Goal: Check status: Check status

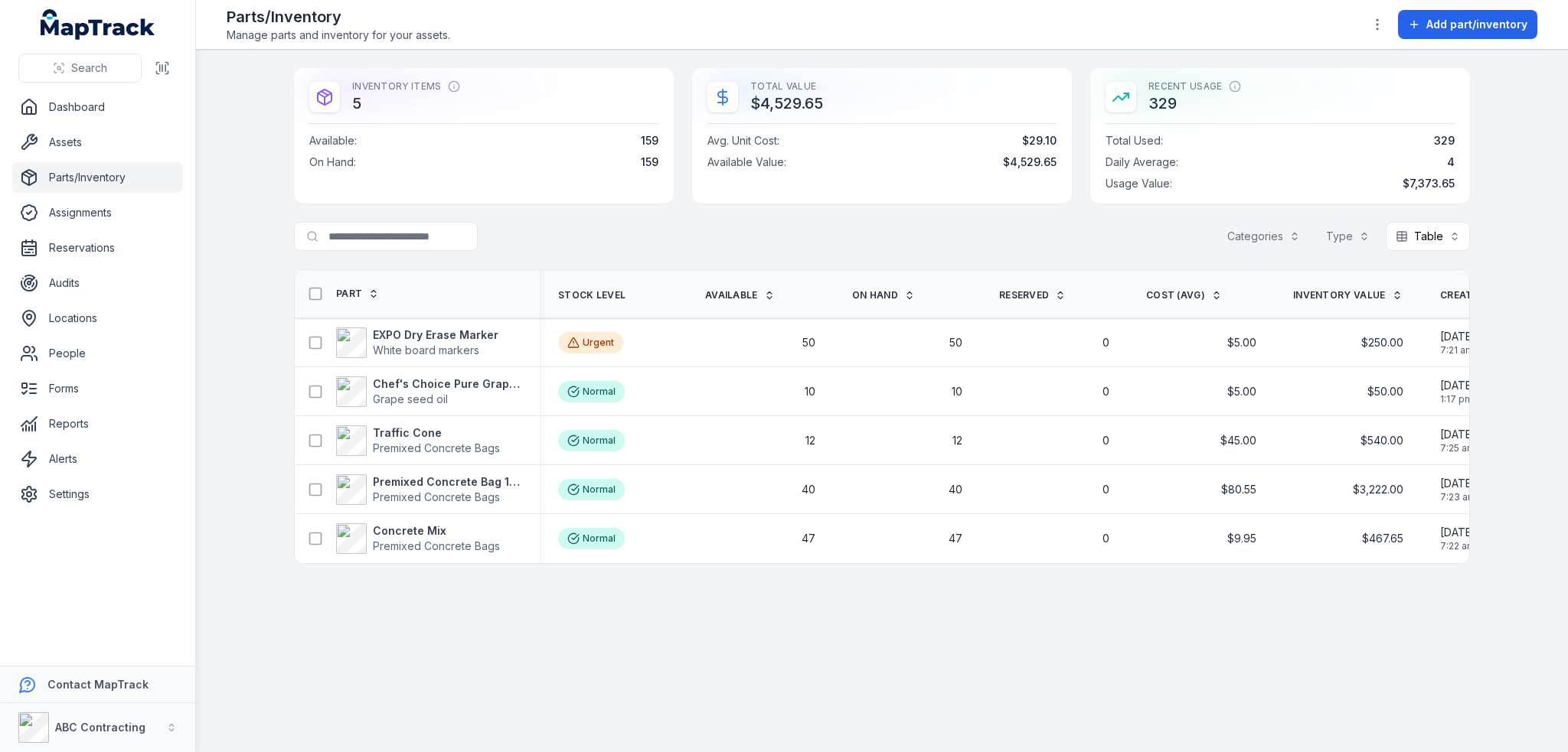
click at [448, 329] on strong "EXPO Dry Erase Marker" at bounding box center [436, 336] width 125 height 16
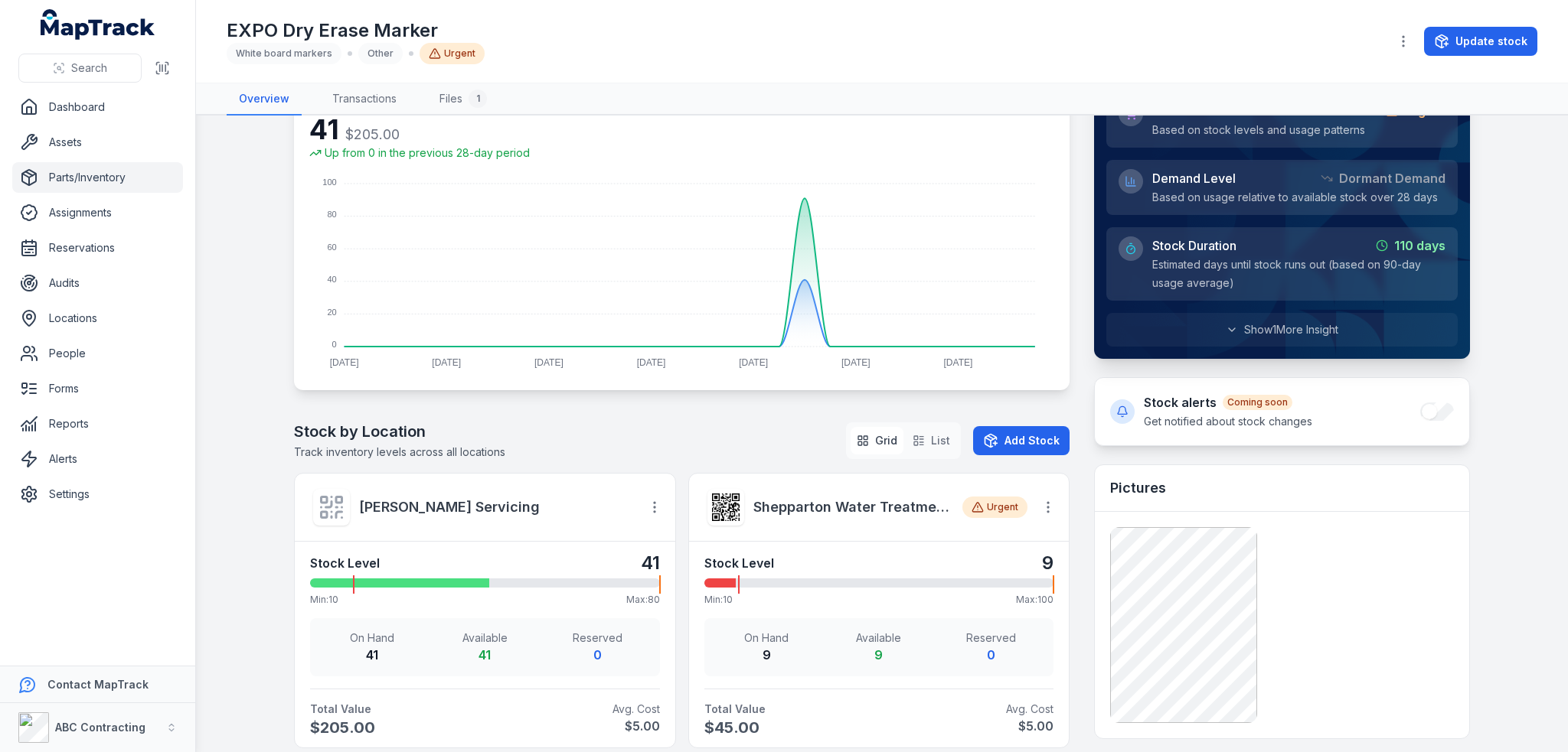
scroll to position [383, 0]
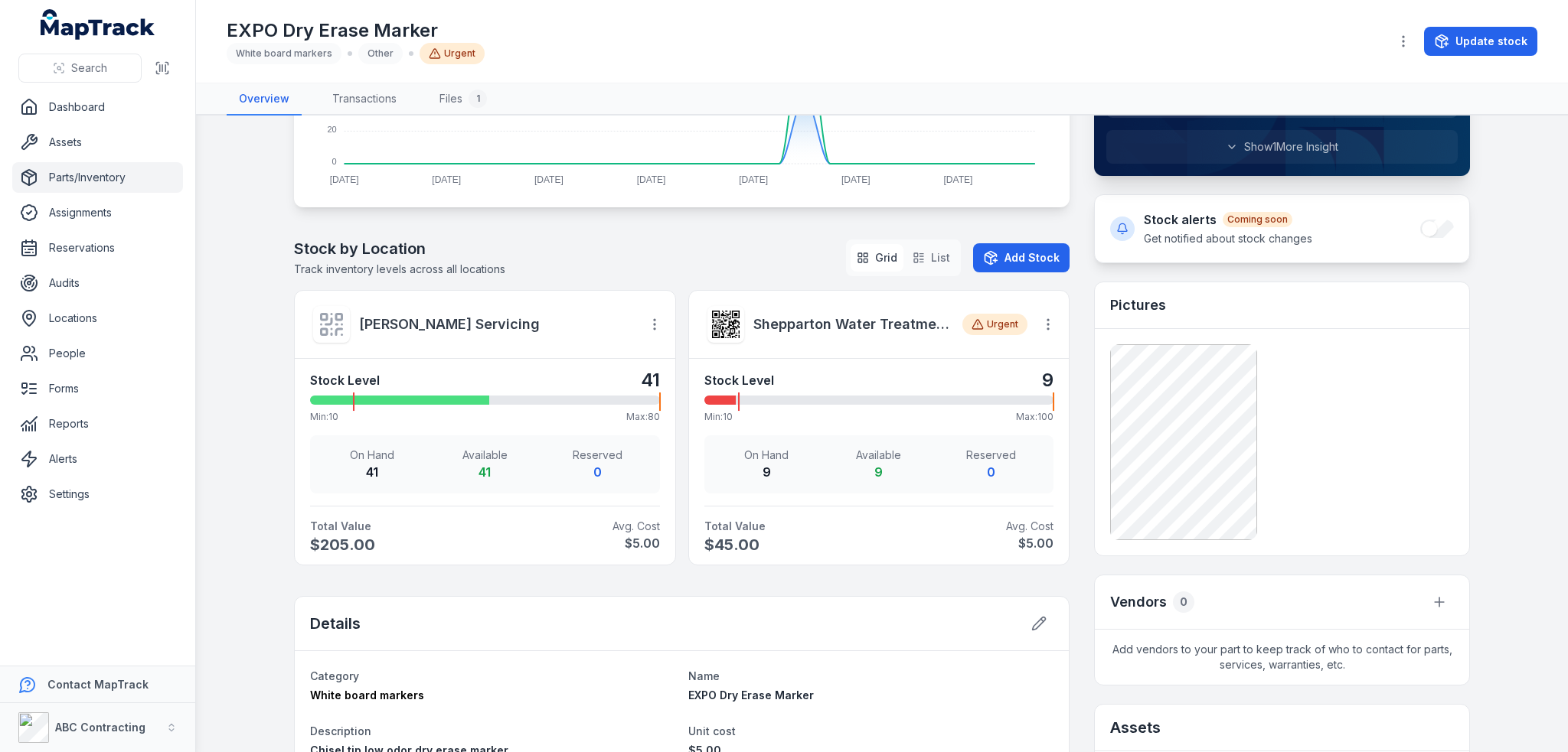
click at [328, 317] on icon at bounding box center [331, 324] width 28 height 28
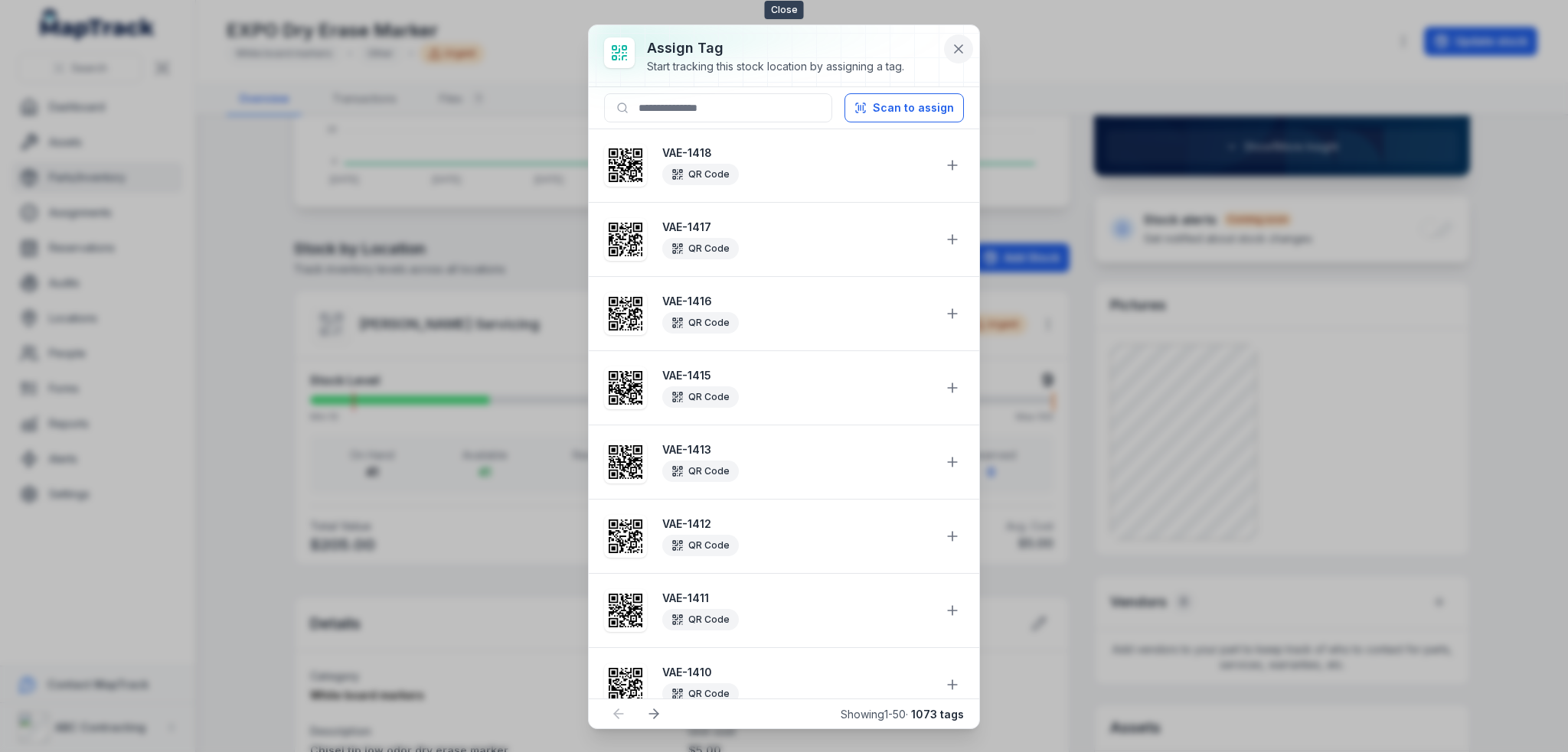
click at [961, 48] on icon at bounding box center [958, 50] width 16 height 16
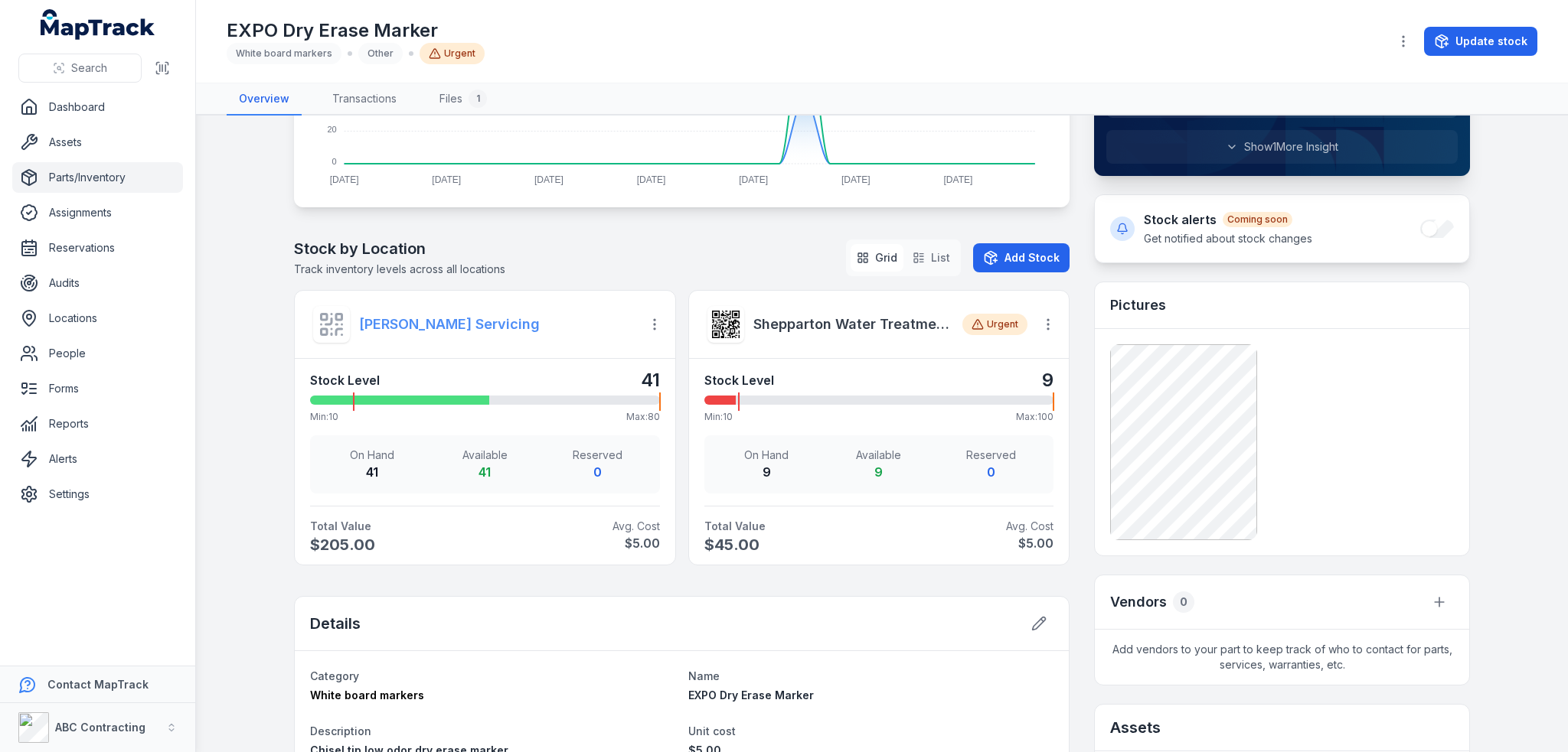
click at [538, 325] on strong "[PERSON_NAME] Servicing" at bounding box center [493, 324] width 269 height 22
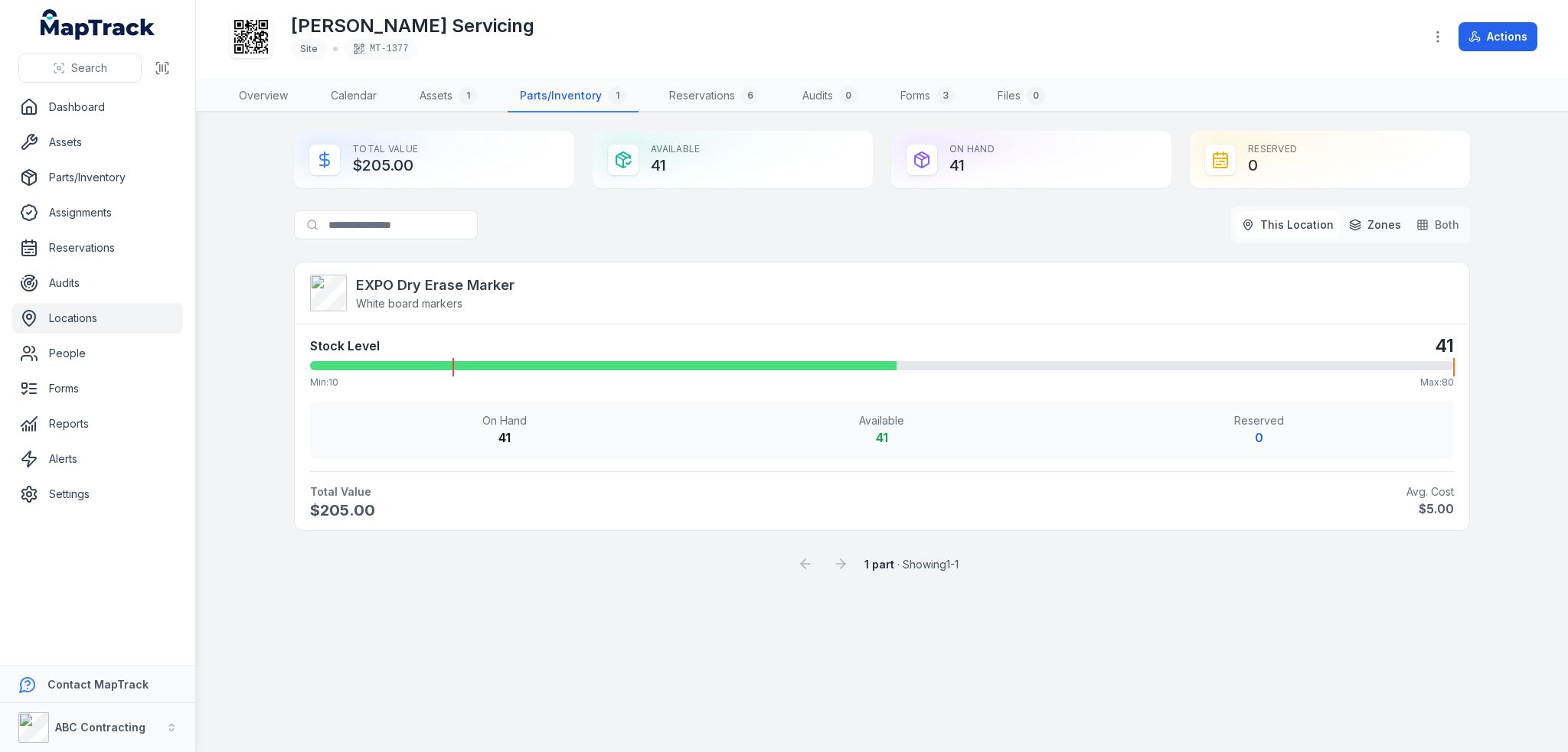
click at [1386, 229] on span "Zones" at bounding box center [1384, 225] width 34 height 16
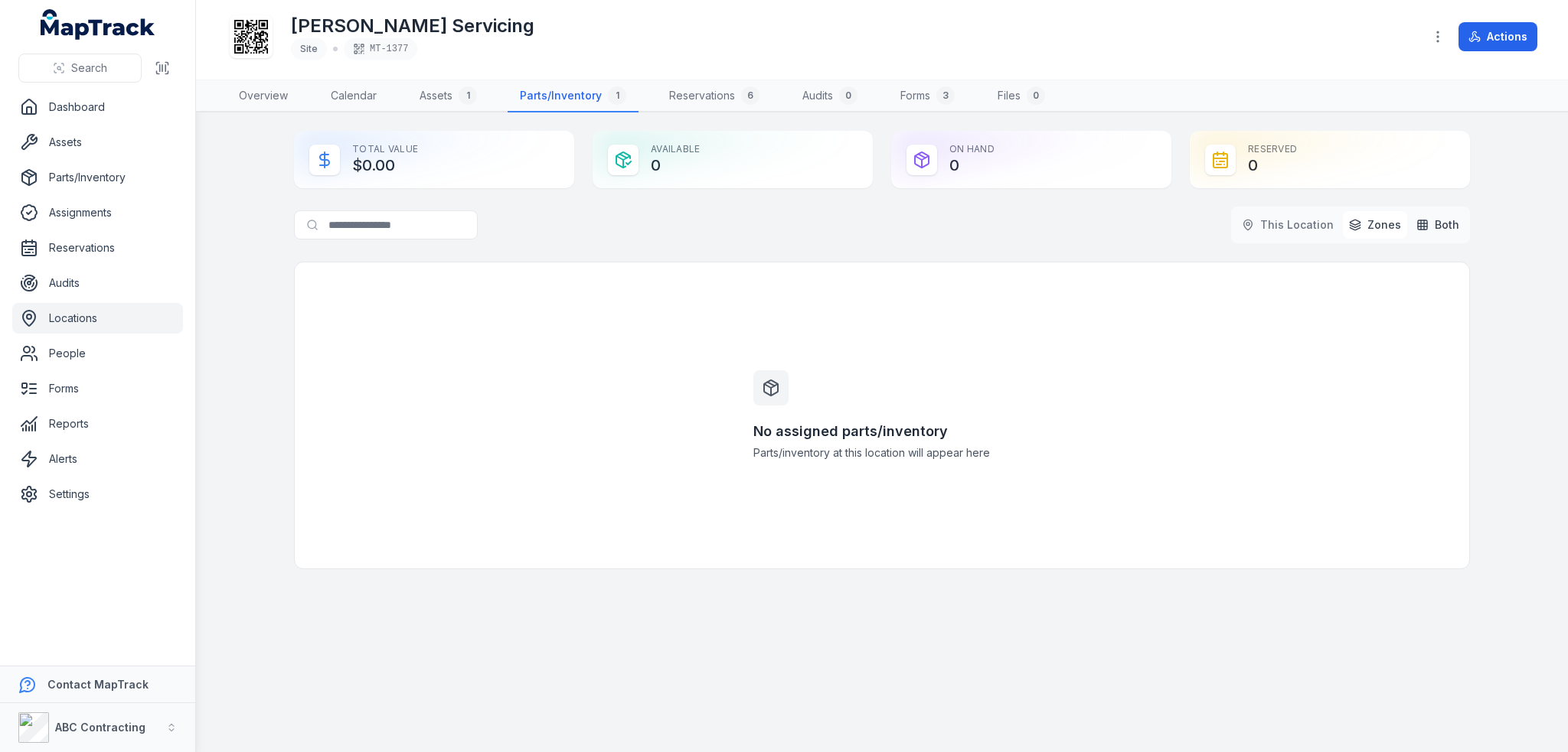
click at [1430, 231] on button "Both" at bounding box center [1437, 225] width 55 height 28
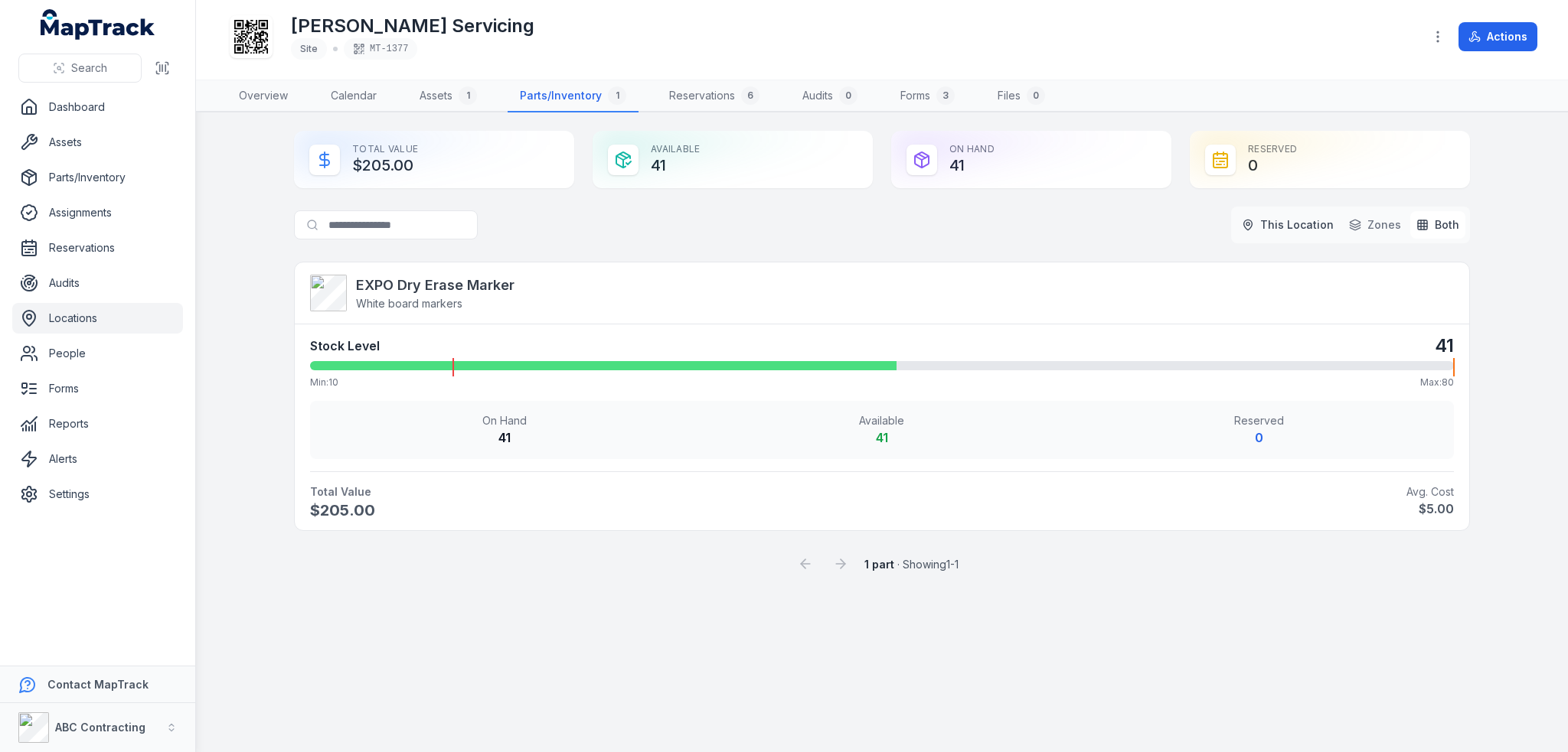
click at [1320, 228] on span "This Location" at bounding box center [1297, 225] width 74 height 16
click at [723, 106] on link "Reservations 6" at bounding box center [714, 96] width 115 height 32
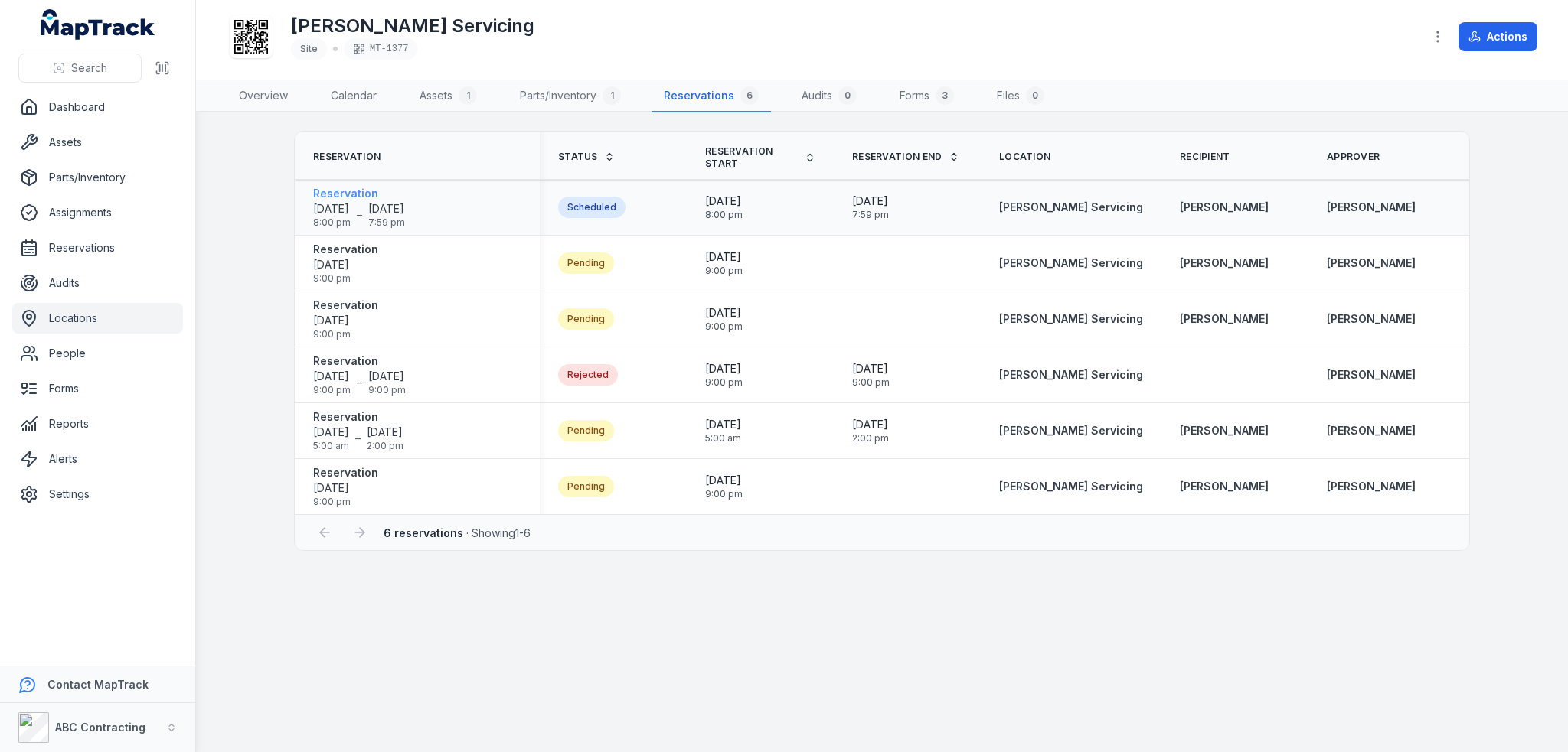
click at [343, 193] on strong "Reservation" at bounding box center [359, 194] width 92 height 16
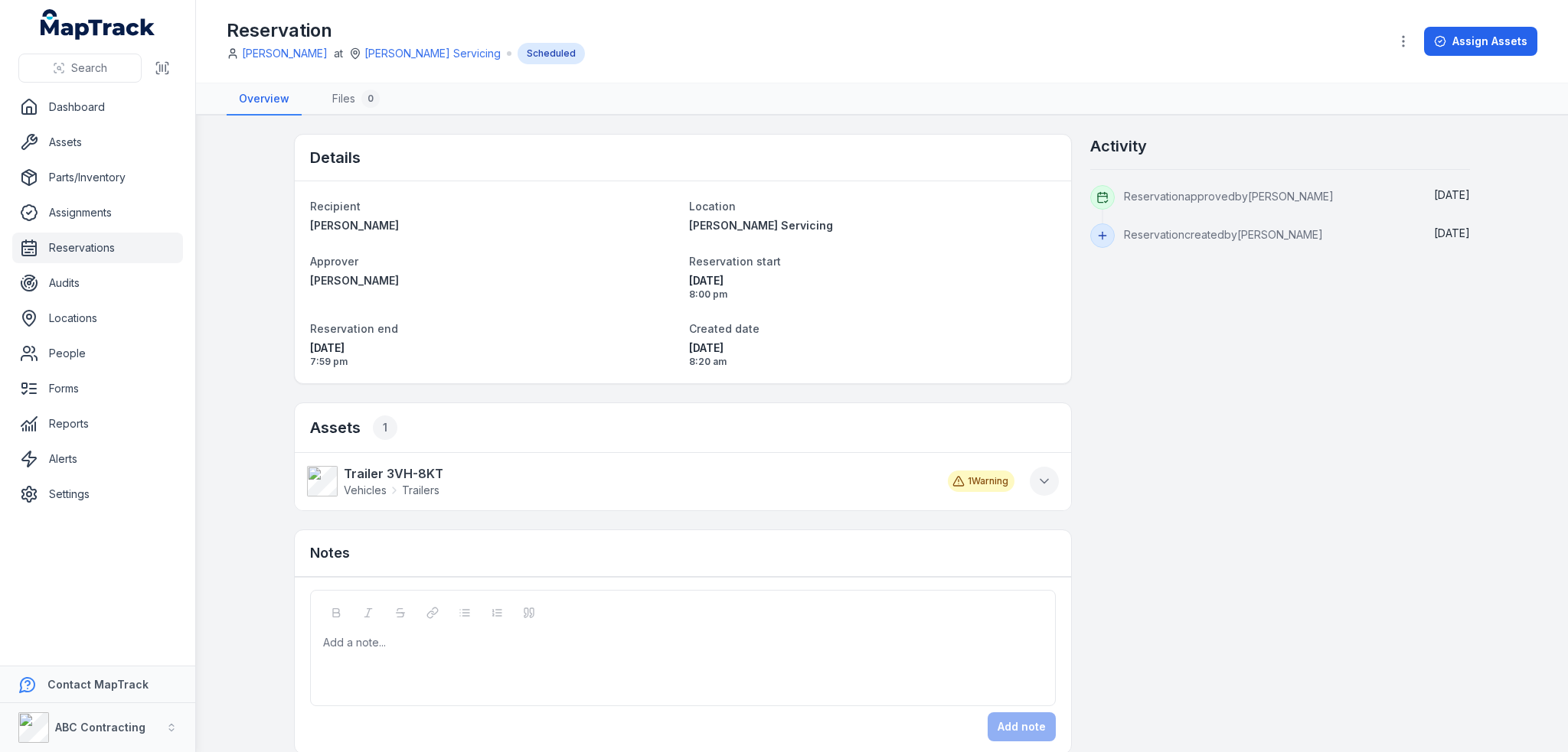
click at [1037, 487] on icon at bounding box center [1044, 482] width 16 height 16
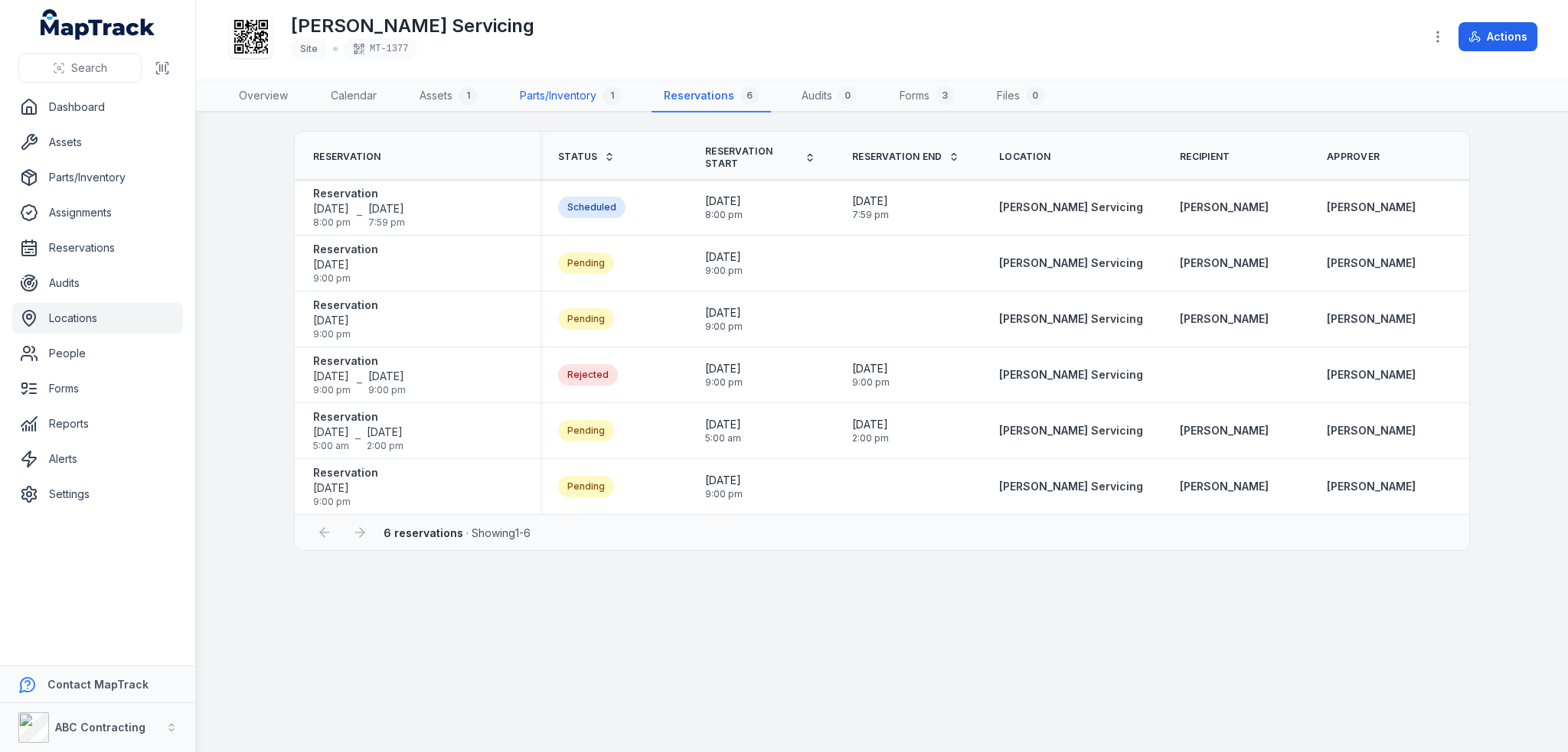
click at [545, 93] on link "Parts/Inventory 1" at bounding box center [570, 96] width 125 height 32
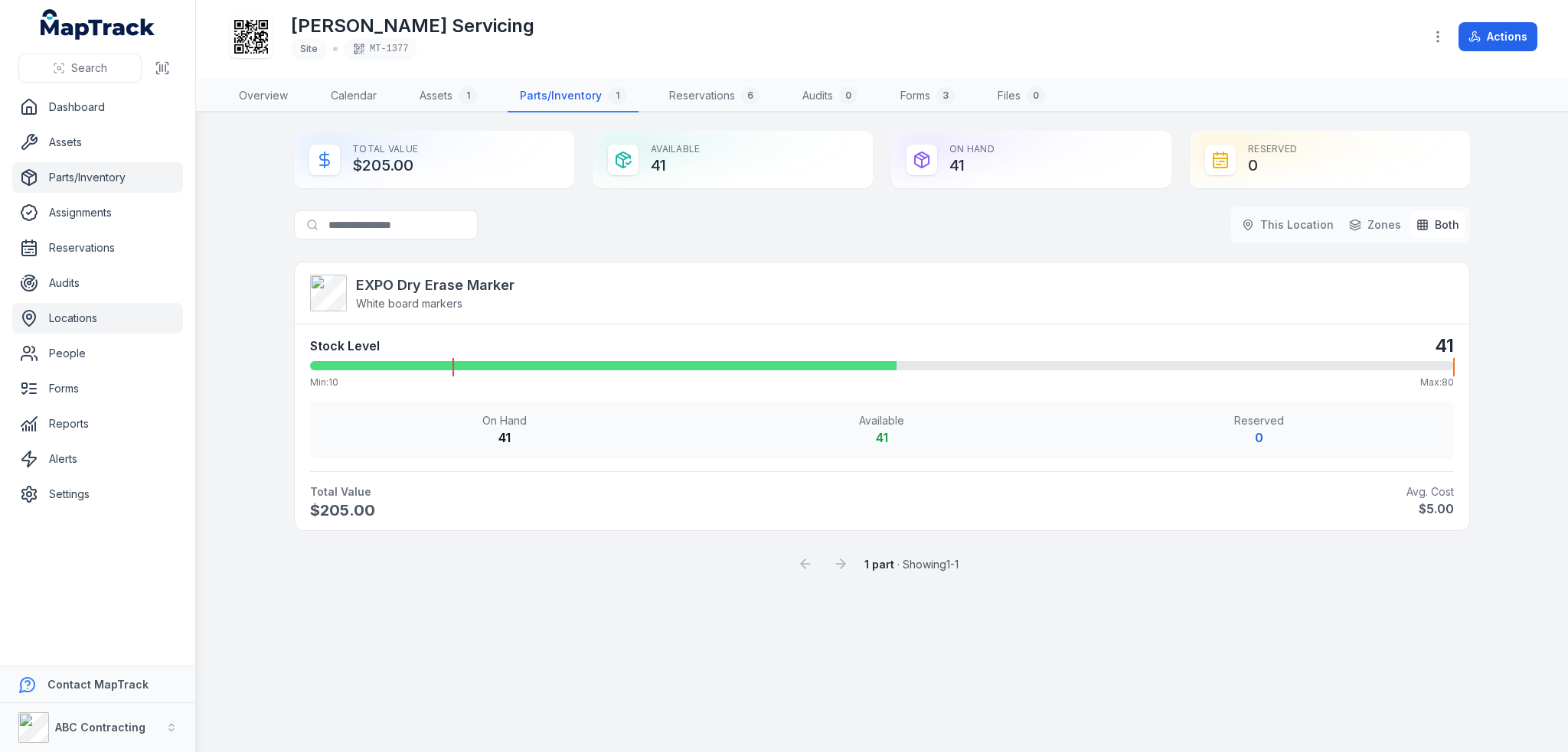
click at [79, 186] on link "Parts/Inventory" at bounding box center [97, 177] width 170 height 30
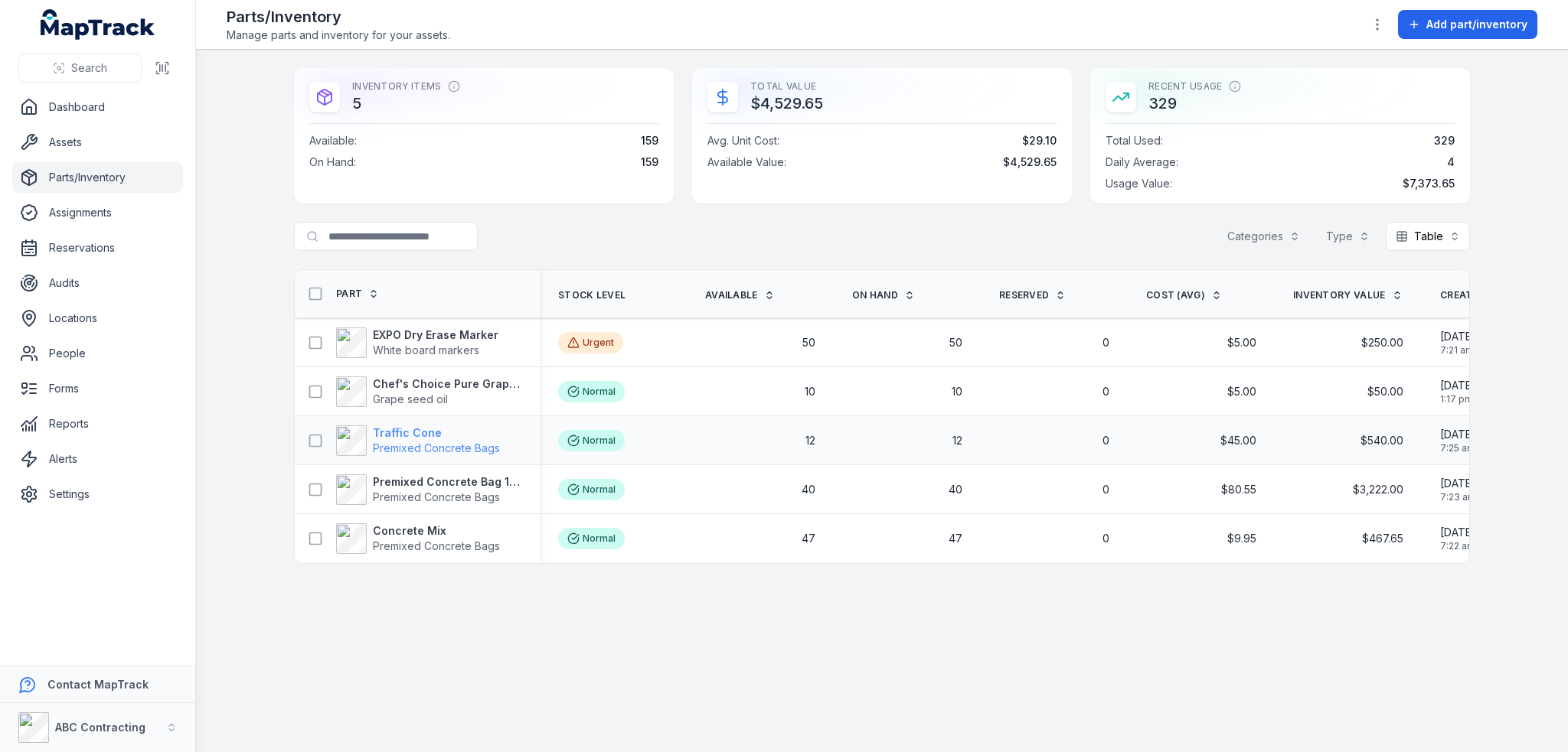
click at [399, 434] on strong "Traffic Cone" at bounding box center [437, 433] width 127 height 16
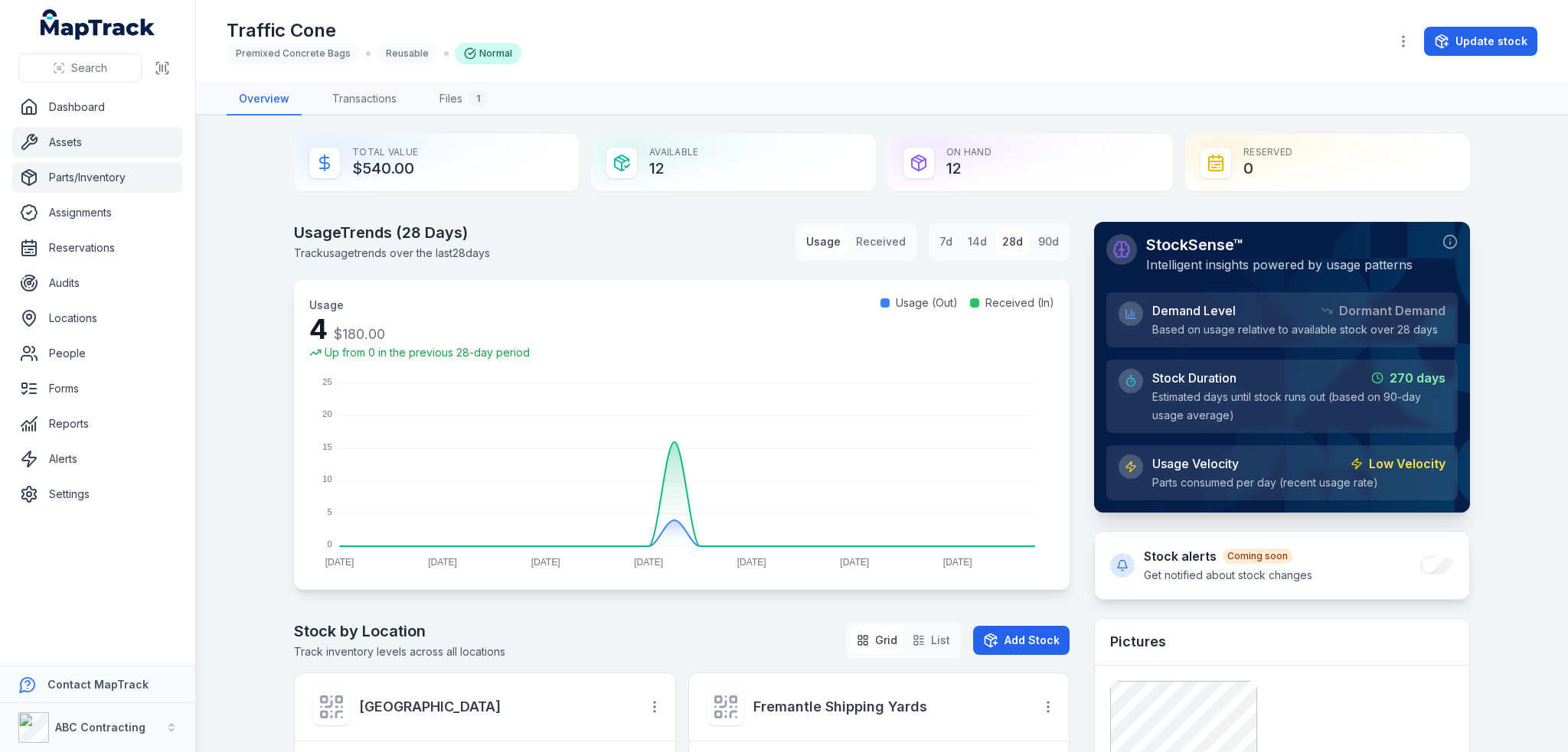
click at [62, 134] on link "Assets" at bounding box center [97, 142] width 170 height 30
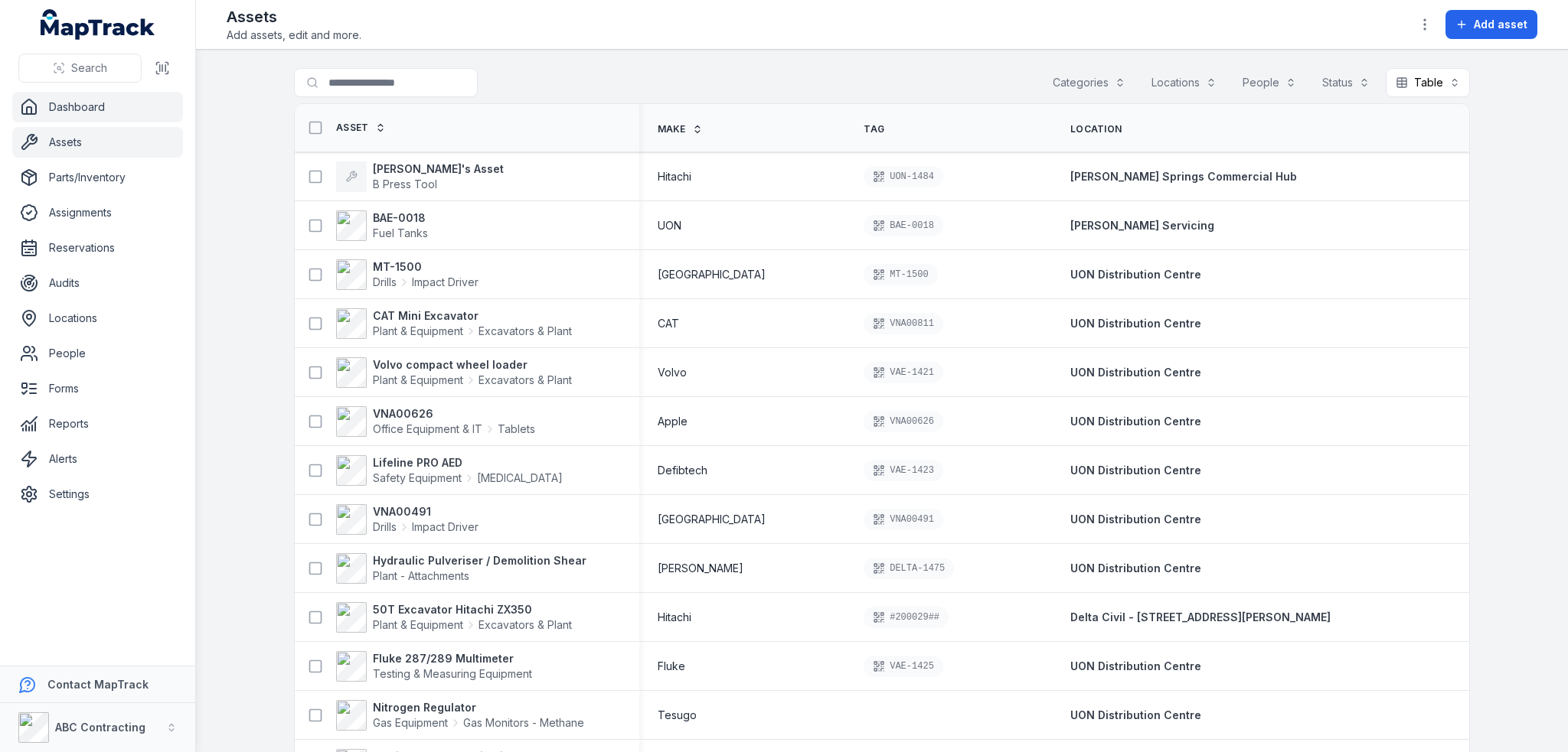
click at [74, 100] on link "Dashboard" at bounding box center [97, 107] width 170 height 30
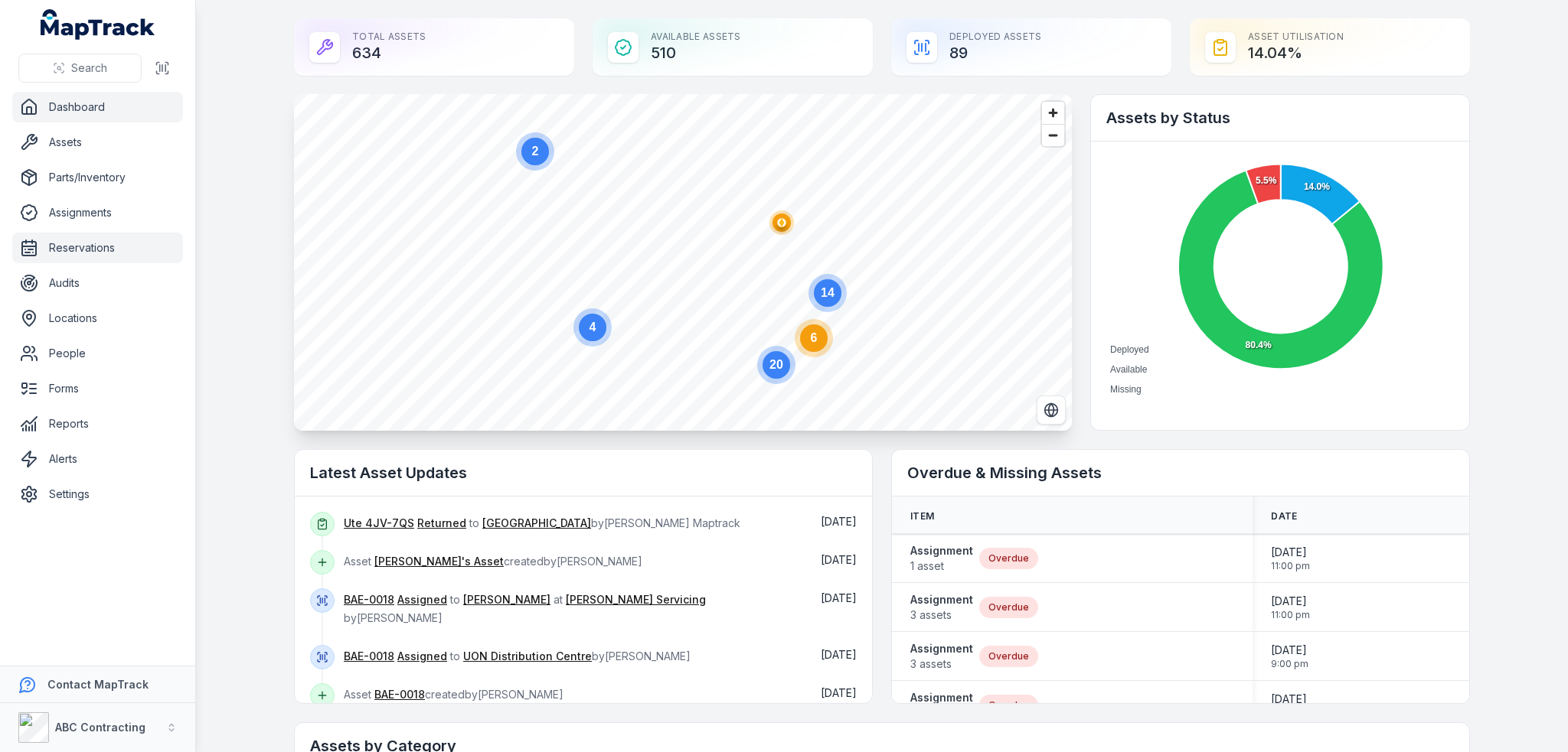
click at [67, 246] on link "Reservations" at bounding box center [97, 248] width 170 height 30
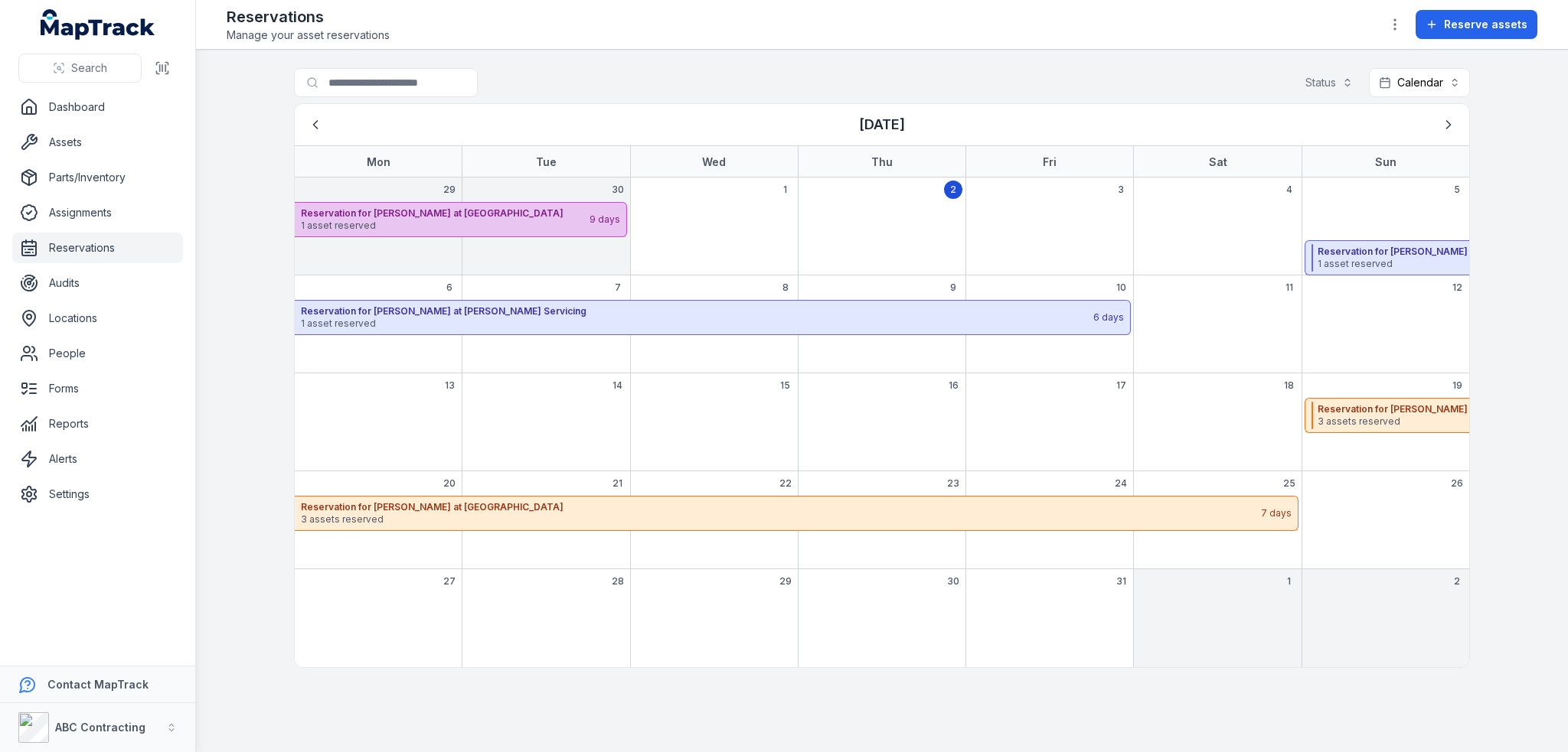
click at [450, 230] on span "1 asset reserved" at bounding box center [444, 226] width 287 height 12
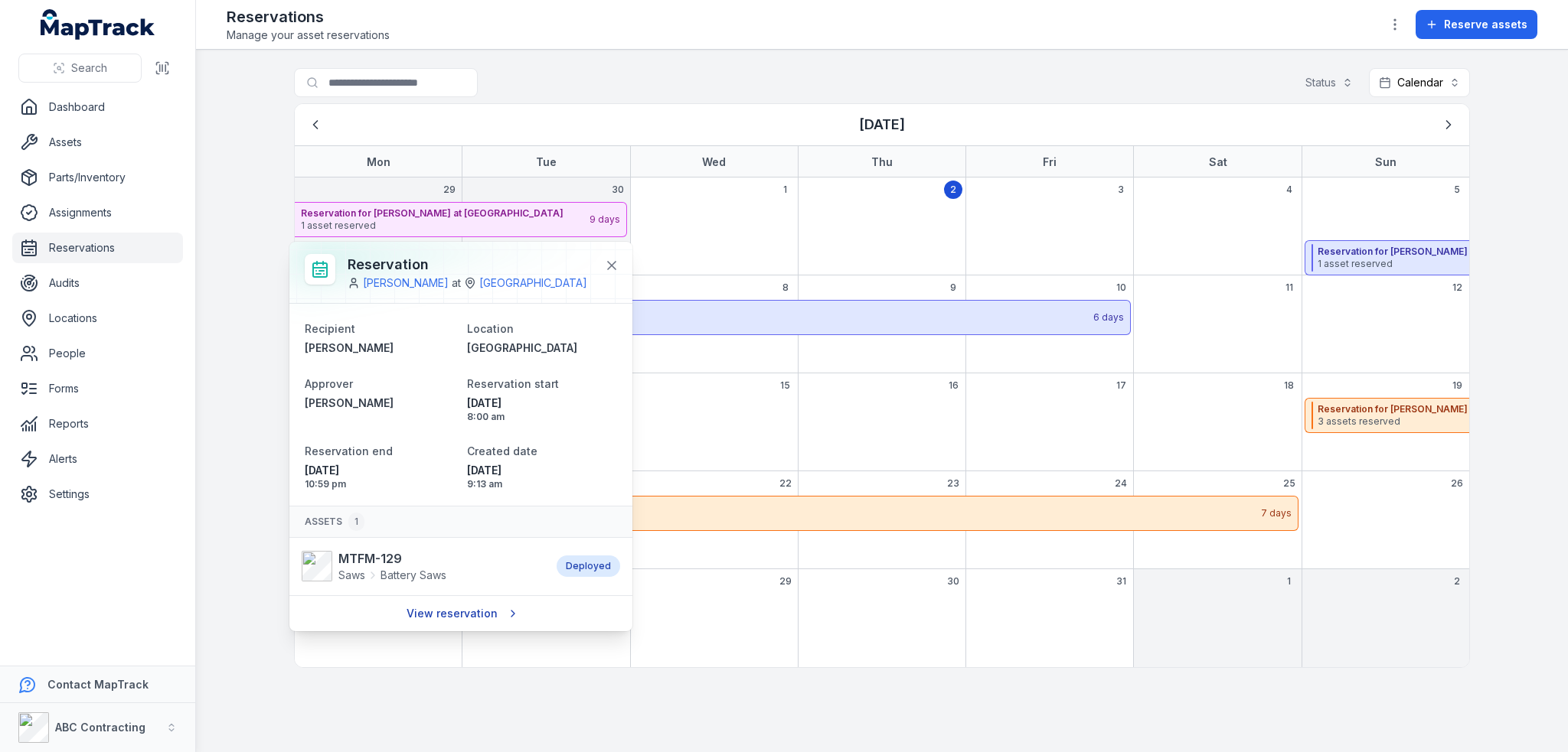
click at [437, 629] on link "View reservation" at bounding box center [461, 613] width 130 height 29
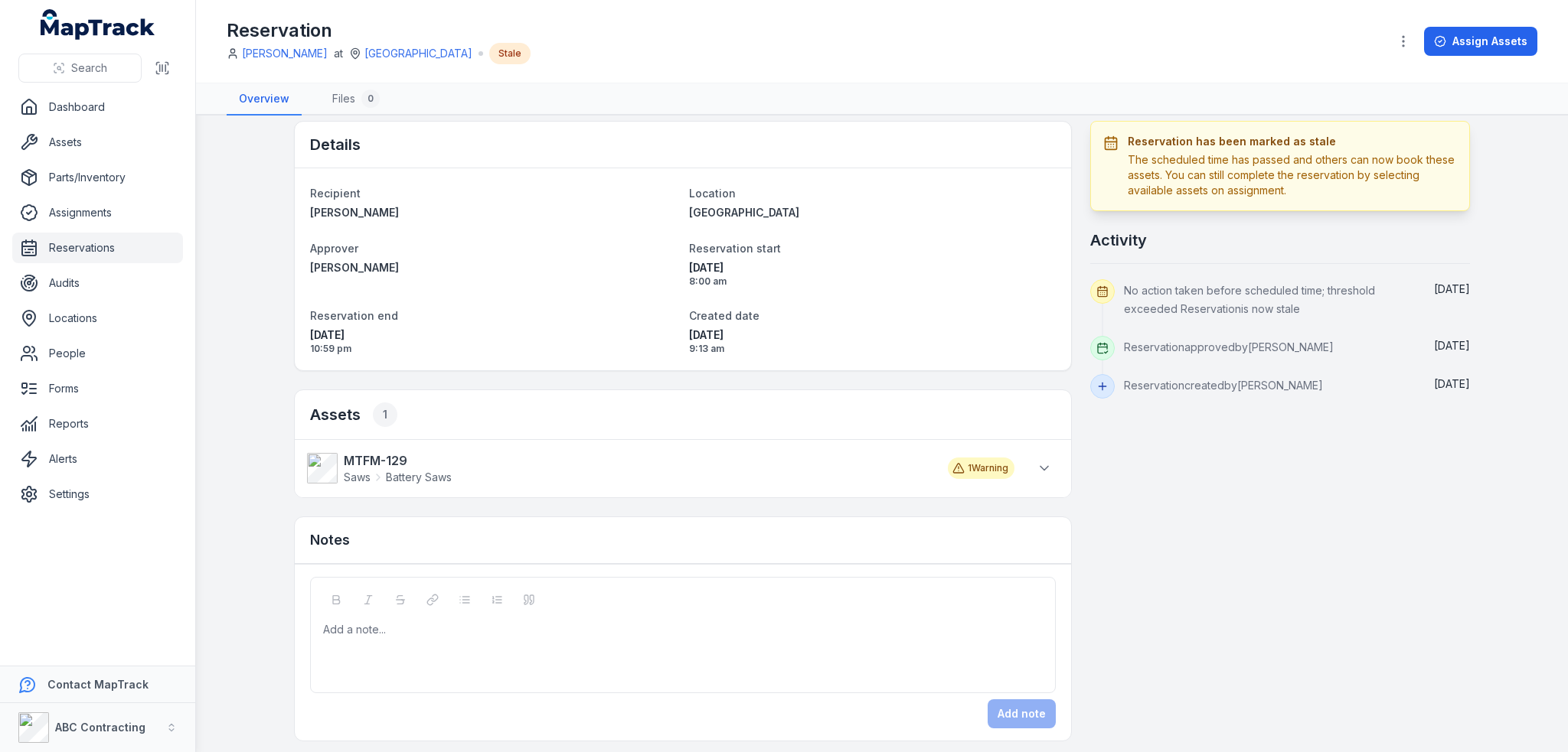
scroll to position [17, 0]
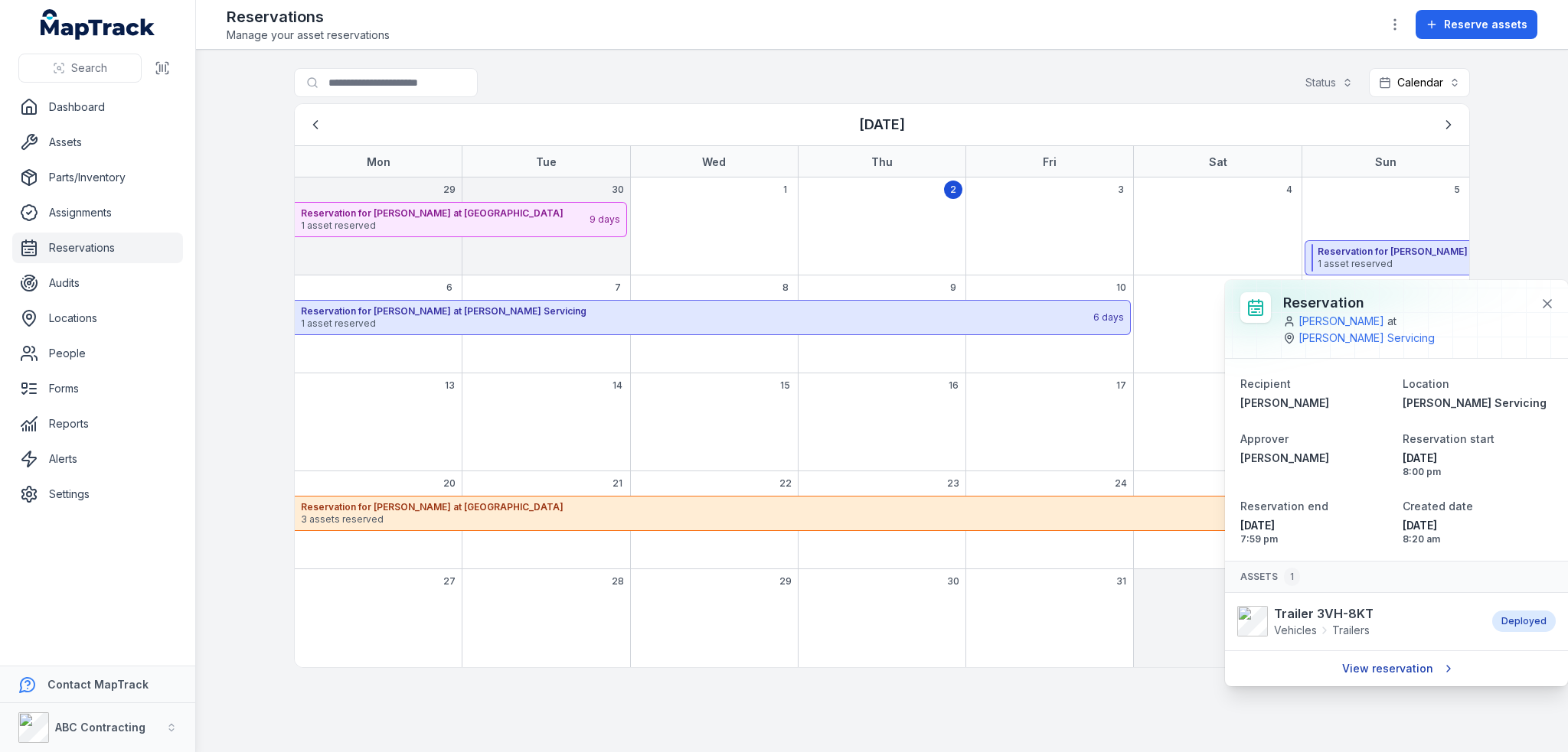
click at [1391, 655] on link "View reservation" at bounding box center [1397, 669] width 130 height 29
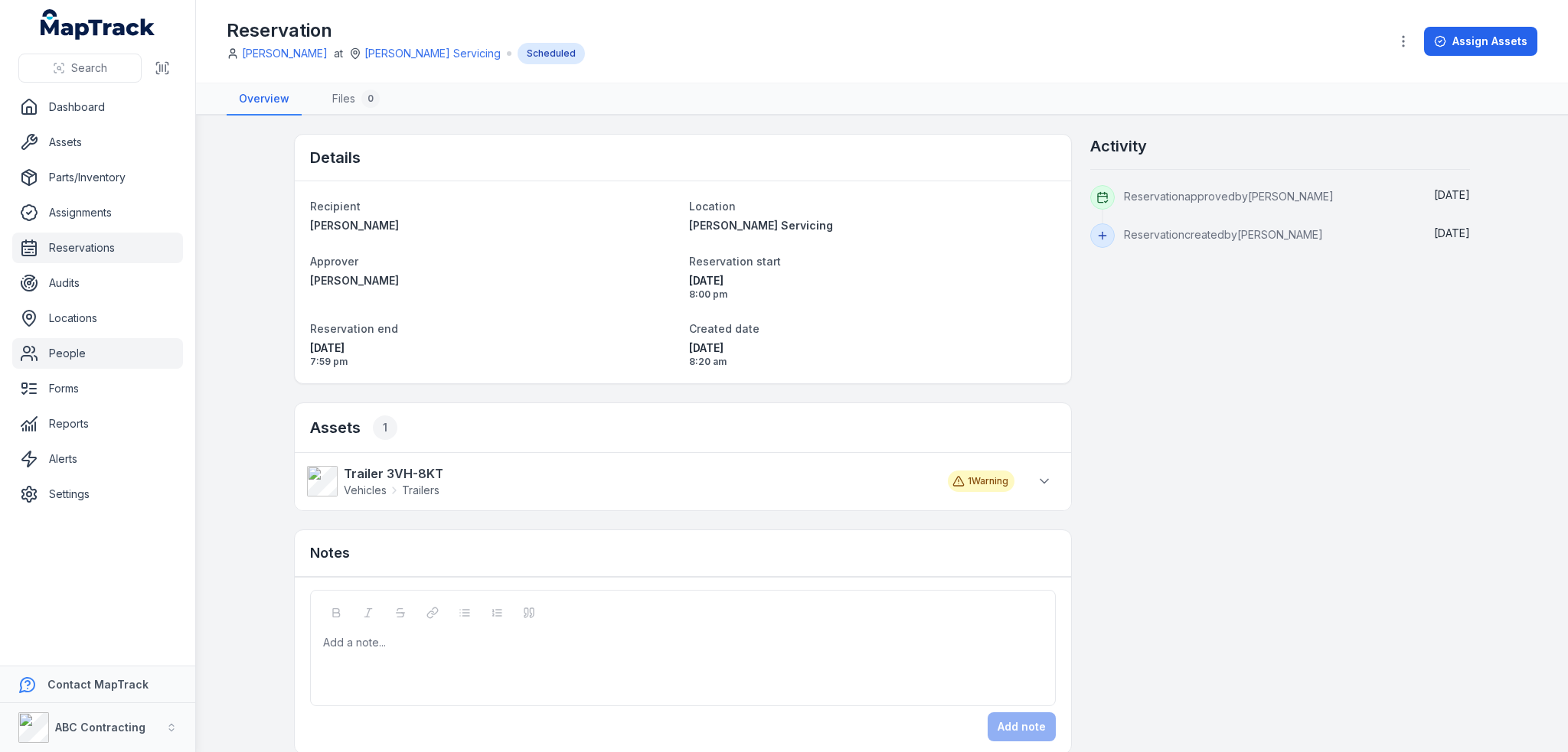
click at [57, 361] on link "People" at bounding box center [97, 353] width 170 height 30
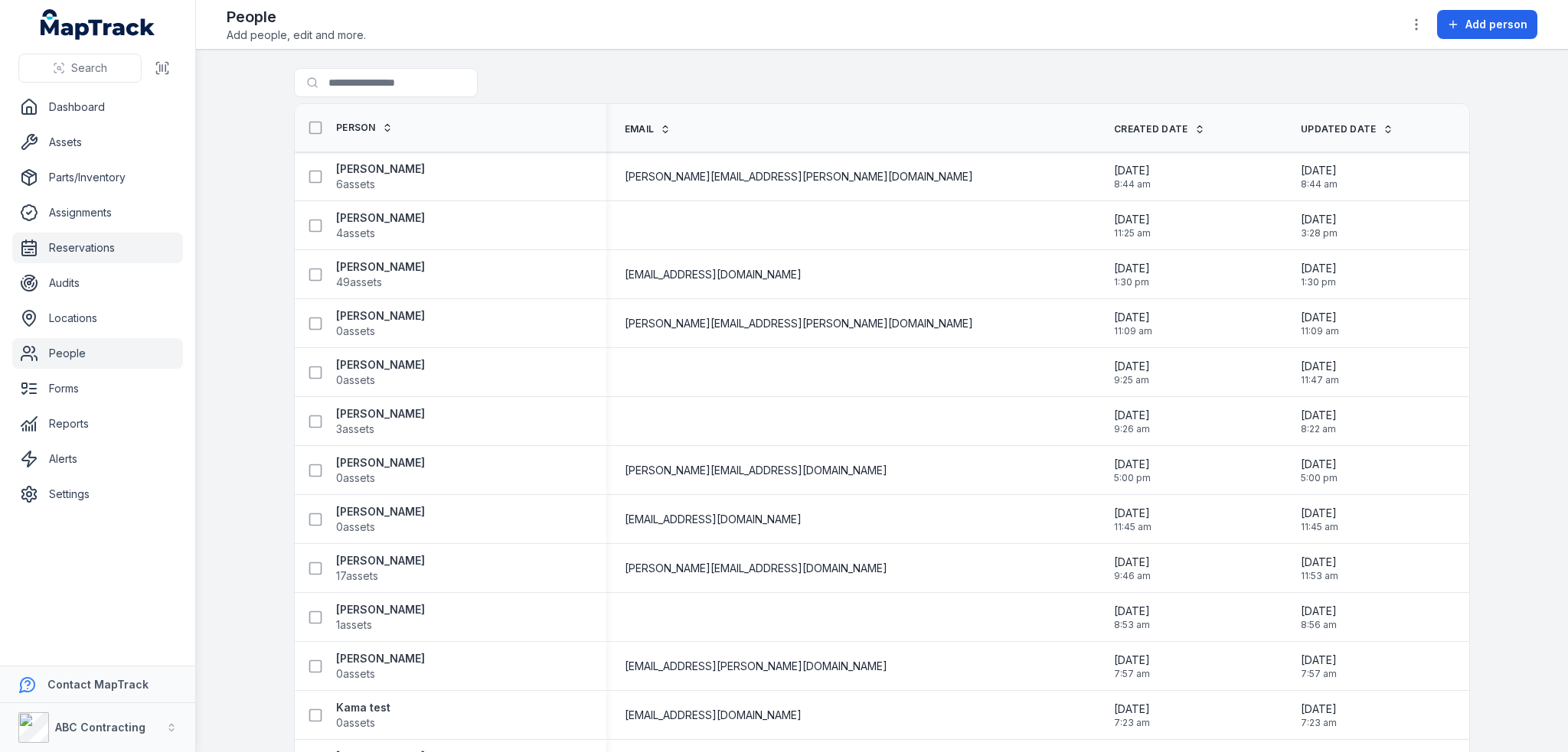
click at [98, 250] on link "Reservations" at bounding box center [97, 248] width 170 height 30
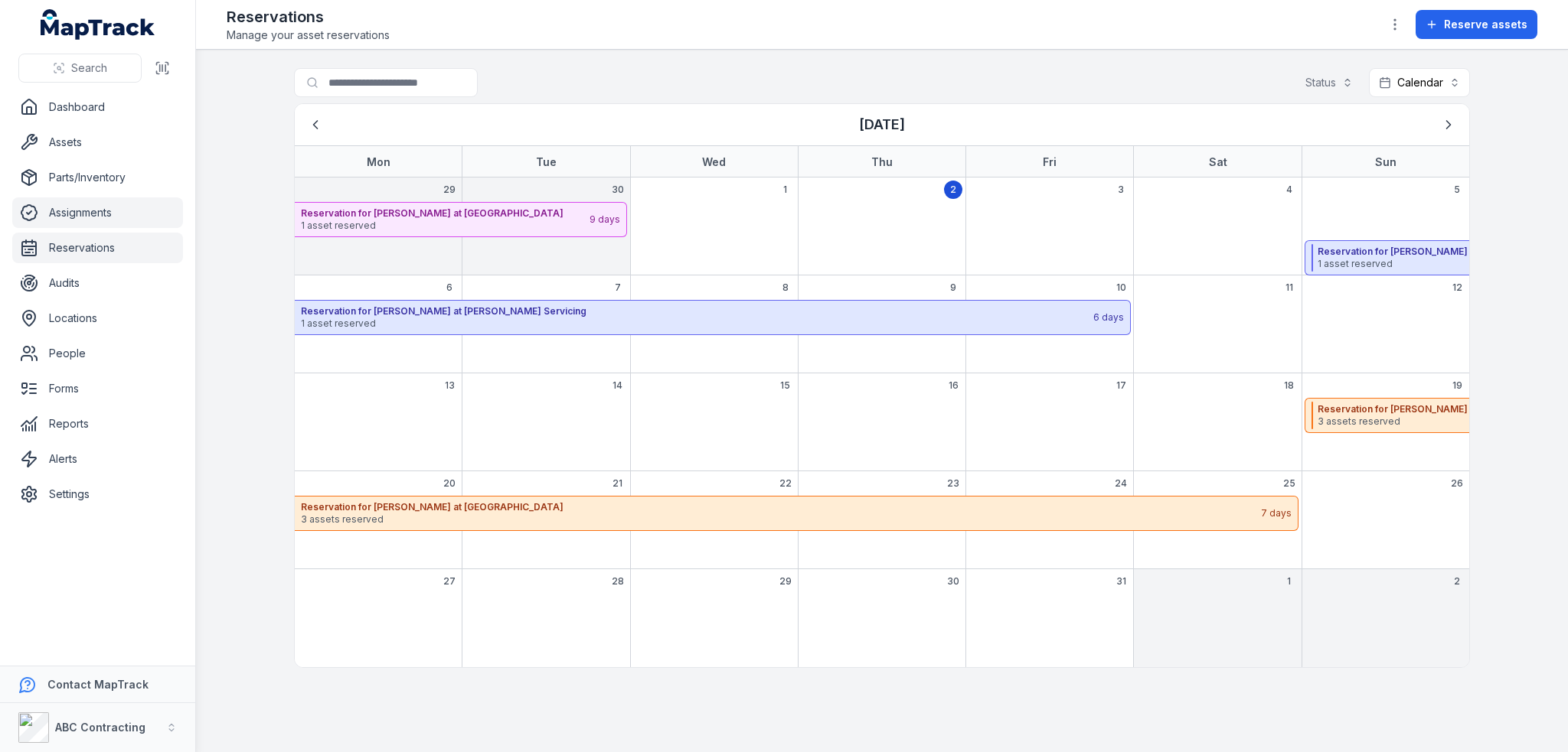
click at [103, 213] on link "Assignments" at bounding box center [97, 212] width 170 height 30
